Goal: Information Seeking & Learning: Find specific fact

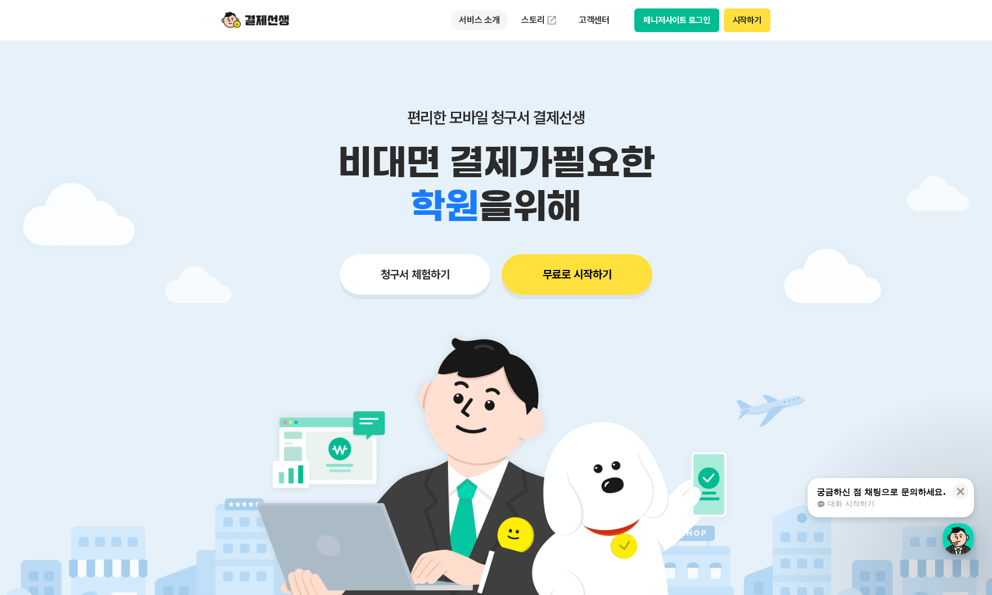
click at [475, 20] on p "서비스 소개" at bounding box center [479, 20] width 57 height 20
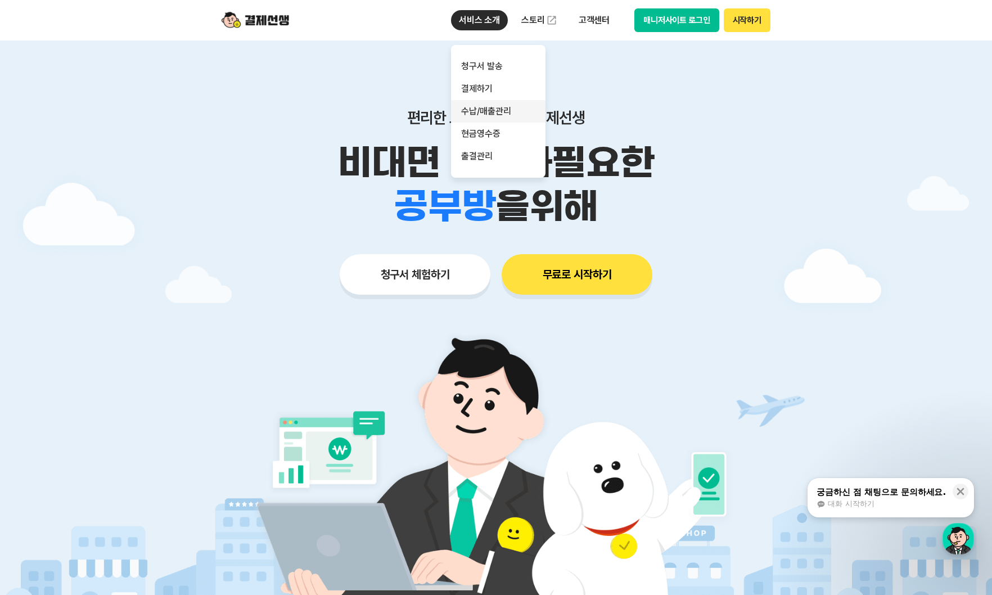
click at [481, 111] on link "수납/매출관리" at bounding box center [498, 111] width 94 height 22
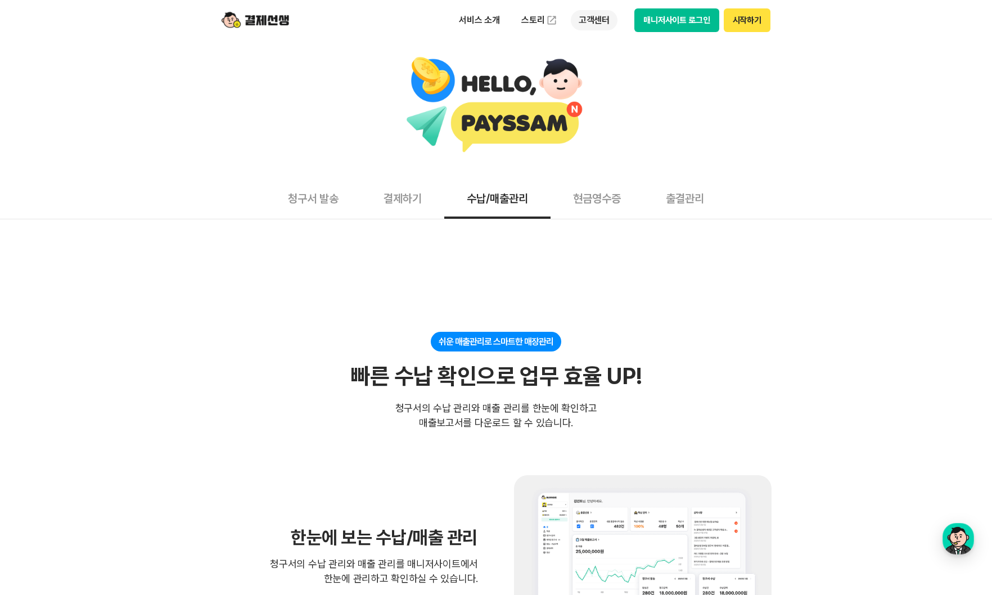
click at [590, 20] on p "고객센터" at bounding box center [594, 20] width 47 height 20
click at [617, 68] on link "자주 묻는 질문" at bounding box center [618, 66] width 94 height 22
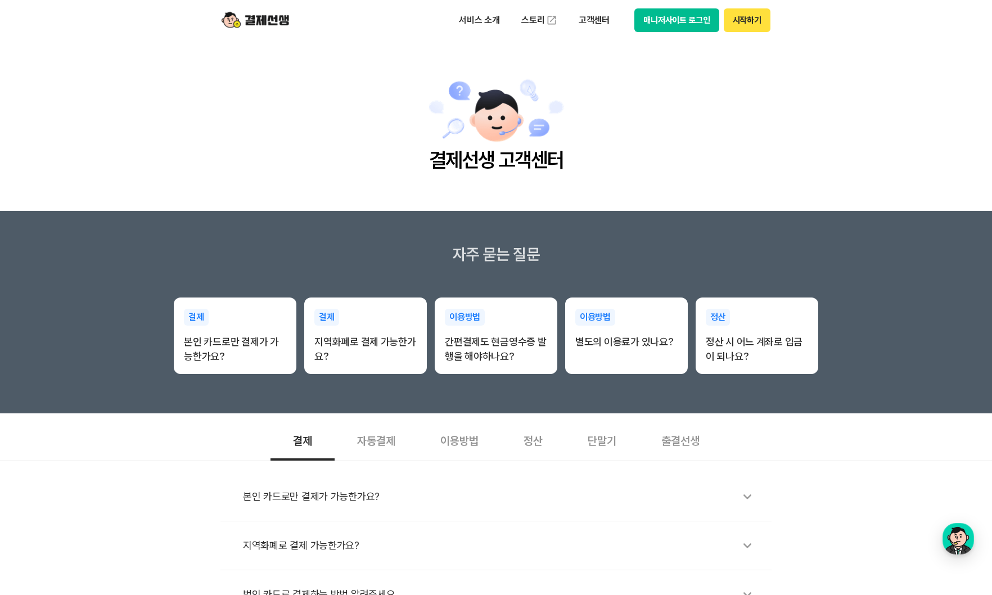
click at [593, 466] on div "본인 카드로만 결제가 가능한가요? 지역화폐로 결제 가능한가요? 법인 카드로 결제하는 방법 알려주세요. 청구 가능한 한도는 얼마인가요? 결체 취…" at bounding box center [496, 589] width 992 height 256
click at [597, 454] on div "단말기" at bounding box center [602, 440] width 74 height 42
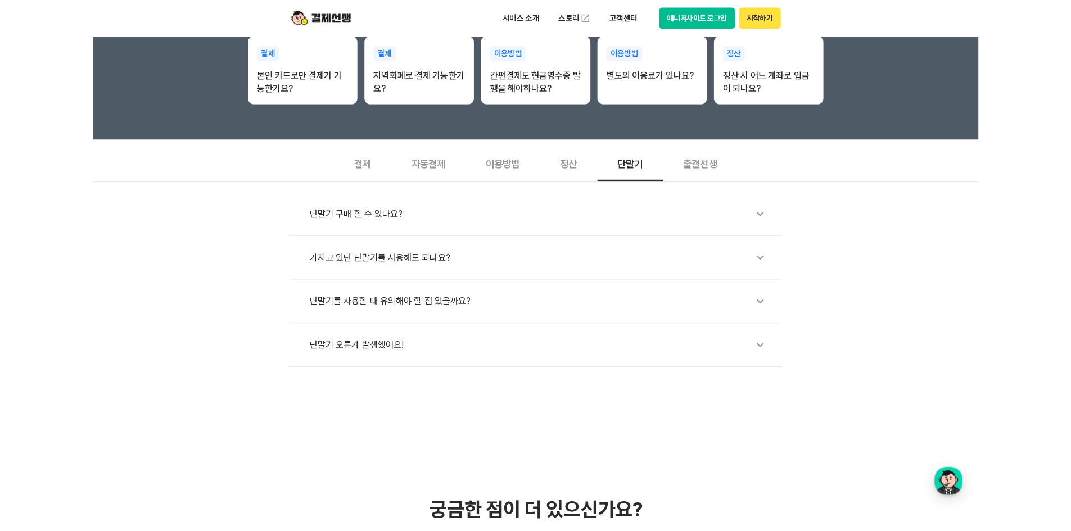
scroll to position [281, 0]
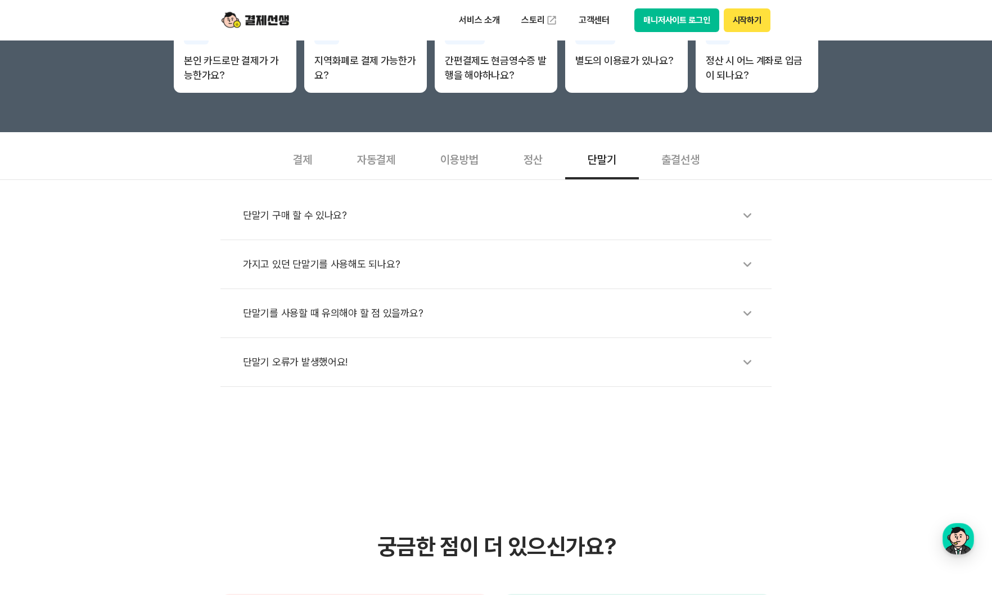
click at [400, 229] on li "단말기 구매 할 수 있나요?" at bounding box center [495, 215] width 551 height 49
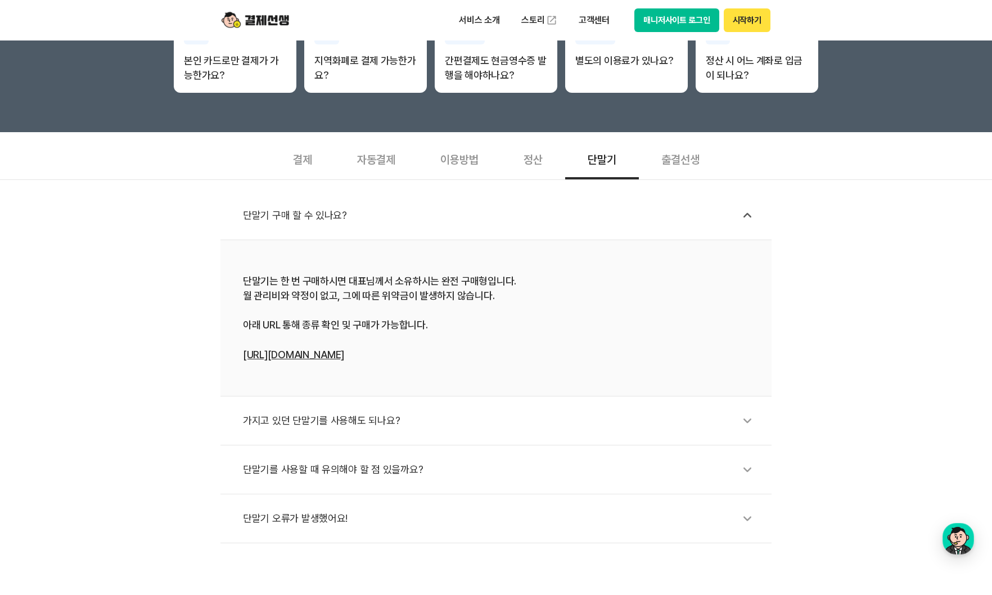
click at [344, 357] on link "[URL][DOMAIN_NAME]" at bounding box center [293, 355] width 101 height 12
